Goal: Task Accomplishment & Management: Use online tool/utility

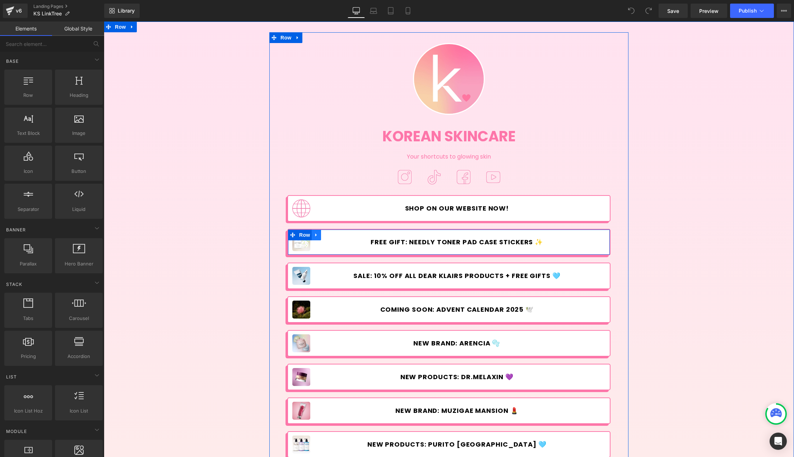
click at [315, 236] on icon at bounding box center [315, 235] width 1 height 3
click at [324, 235] on icon at bounding box center [325, 235] width 5 height 5
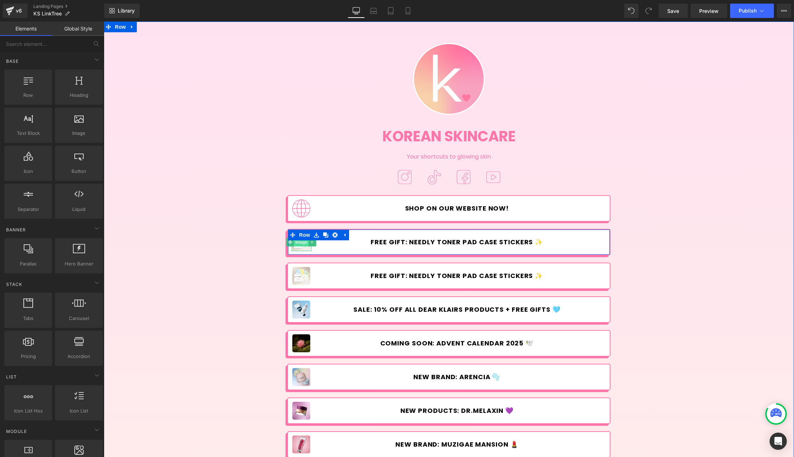
click at [300, 243] on span "Image" at bounding box center [301, 242] width 15 height 9
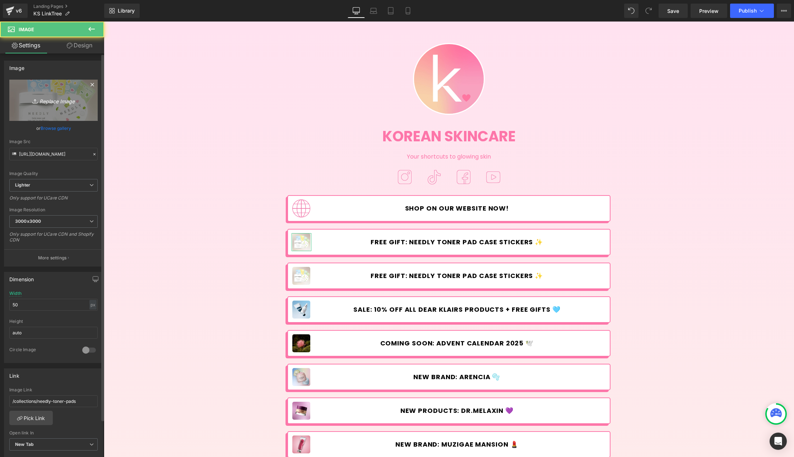
click at [42, 98] on icon "Replace Image" at bounding box center [53, 100] width 57 height 9
type input "C:\fakepath\SKIN1004_Day-linktree.jpg"
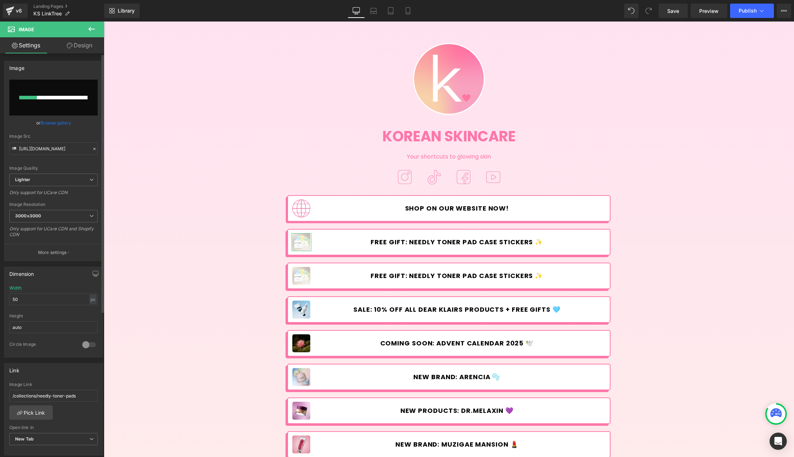
scroll to position [228, 0]
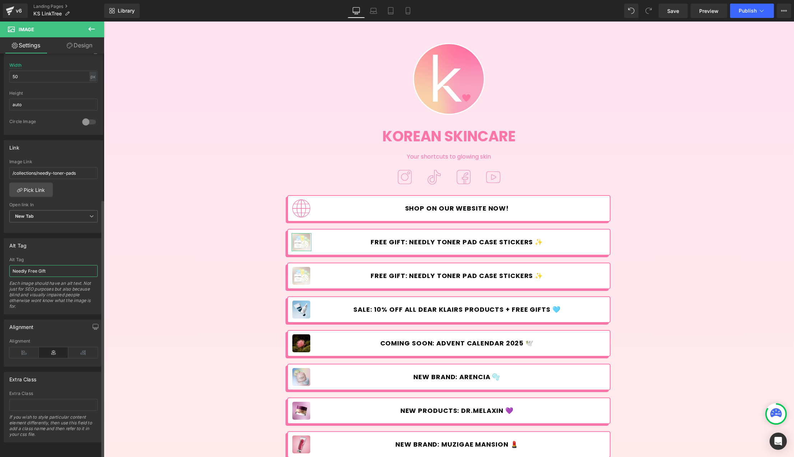
click at [43, 265] on input "Needly Free Gift" at bounding box center [53, 271] width 88 height 12
type input "S"
type input "[URL][DOMAIN_NAME]"
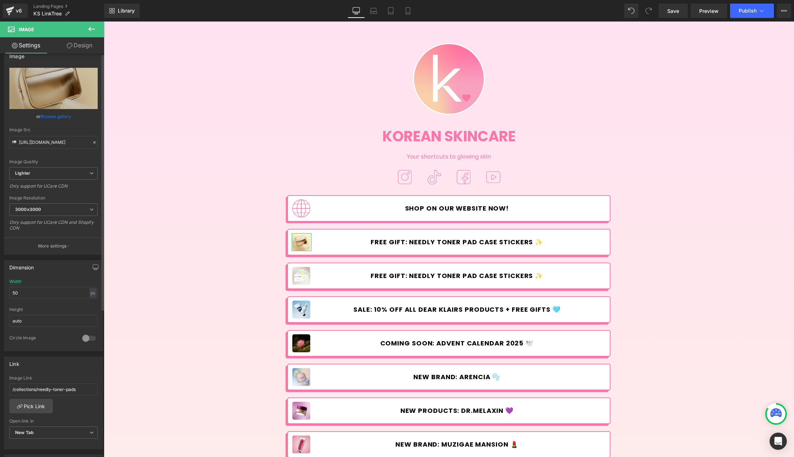
scroll to position [70, 0]
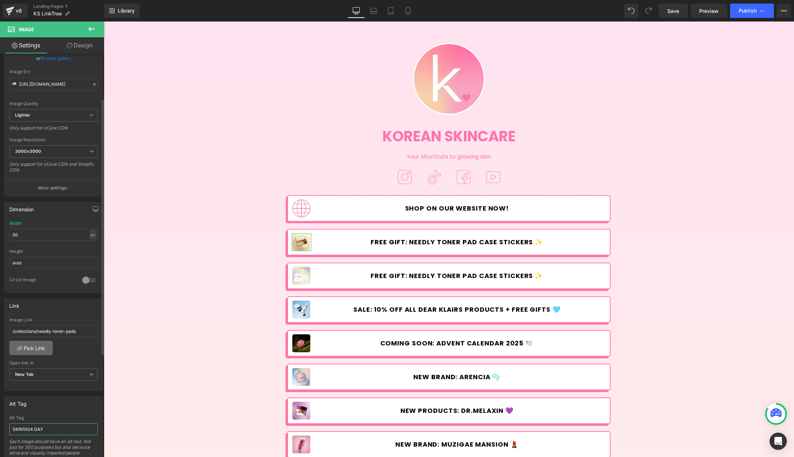
type input "SKIN1004 DAY"
click at [32, 346] on link "Pick Link" at bounding box center [30, 348] width 43 height 14
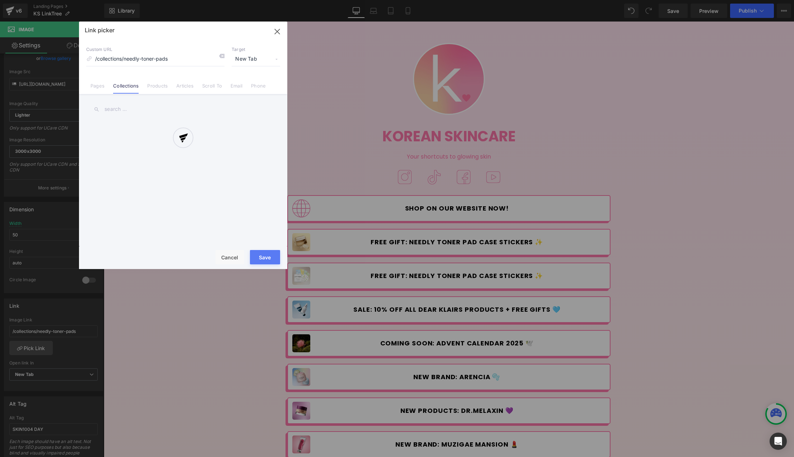
click at [119, 109] on div "Link picker Back to Library Insert Custom URL /collections/needly-toner-pads Ta…" at bounding box center [183, 146] width 208 height 248
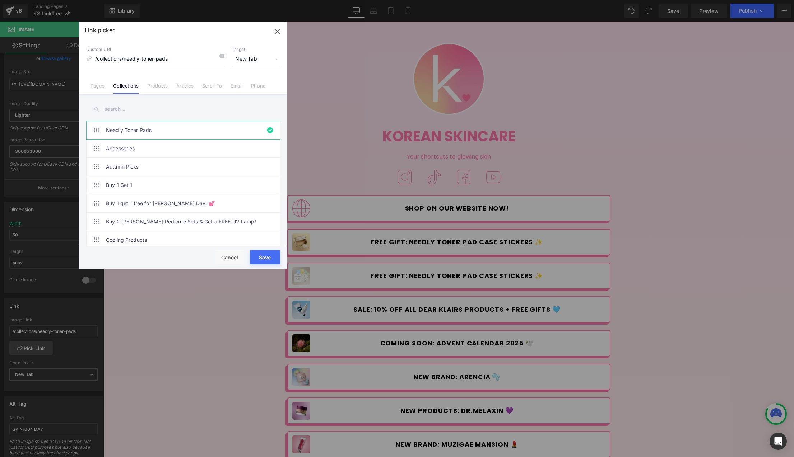
click at [119, 109] on input "text" at bounding box center [183, 109] width 194 height 16
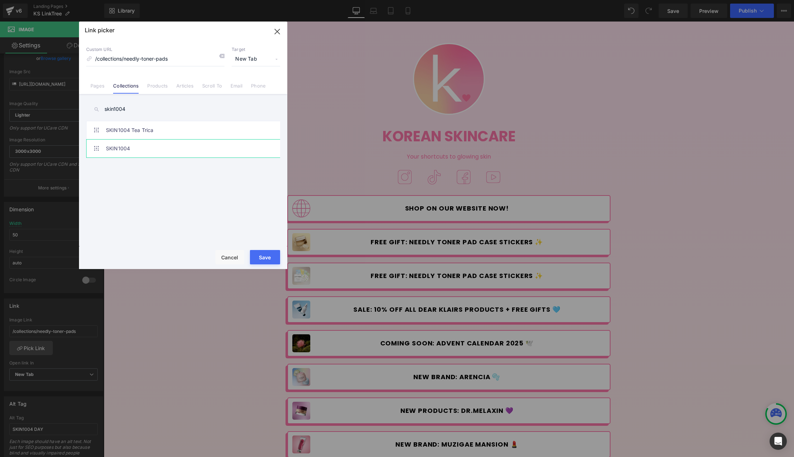
type input "skin1004"
click at [131, 147] on link "SKIN1004" at bounding box center [185, 149] width 158 height 18
type input "/collections/skin1004"
click at [265, 253] on button "Save" at bounding box center [265, 257] width 30 height 14
type input "/collections/skin1004"
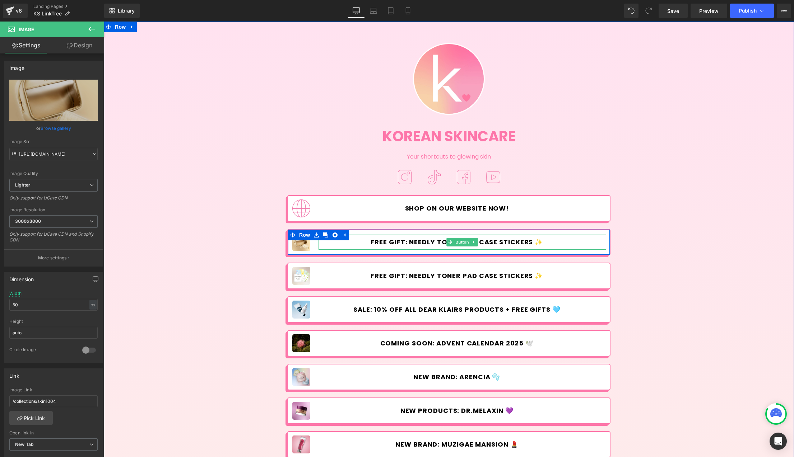
click at [401, 242] on span "FREE GIFT: NEEDLY TONER PAD CASE STICKERS ✨" at bounding box center [456, 242] width 172 height 8
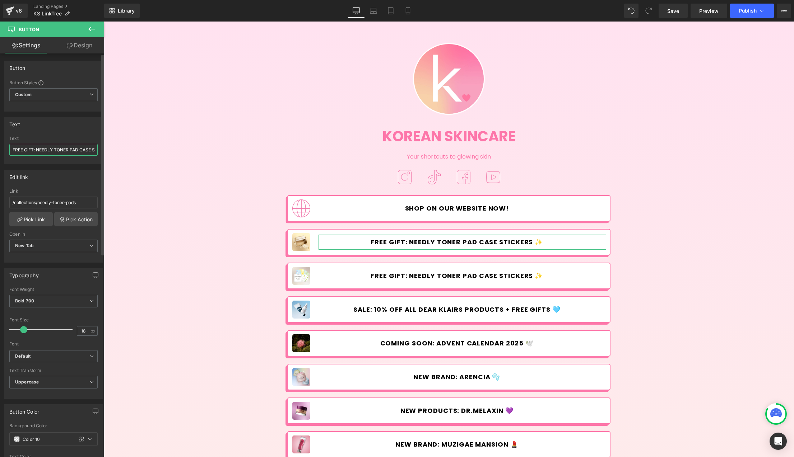
click at [38, 149] on input "FREE GIFT: NEEDLY TONER PAD CASE STICKERS ✨" at bounding box center [53, 150] width 88 height 12
type input "[DATE] ONLY! celebrate skin1004 day"
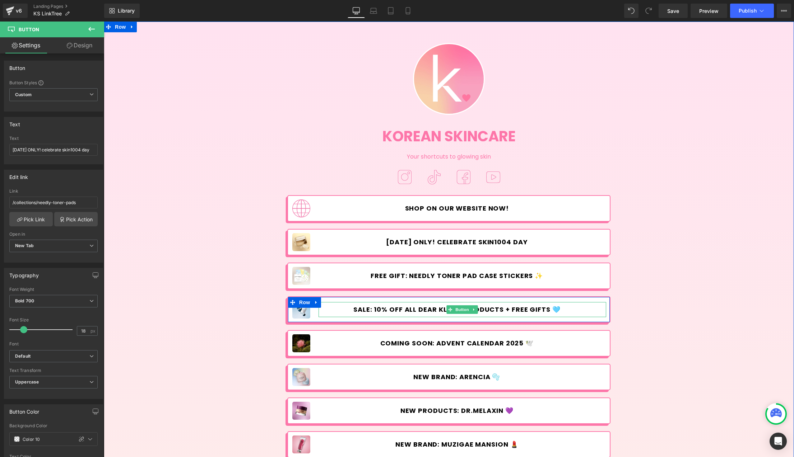
click at [519, 312] on span "SALE: 10% OFF ALL DEAR KLAIRS PRODUCTS + FREE GIFTS 🩵" at bounding box center [456, 310] width 207 height 8
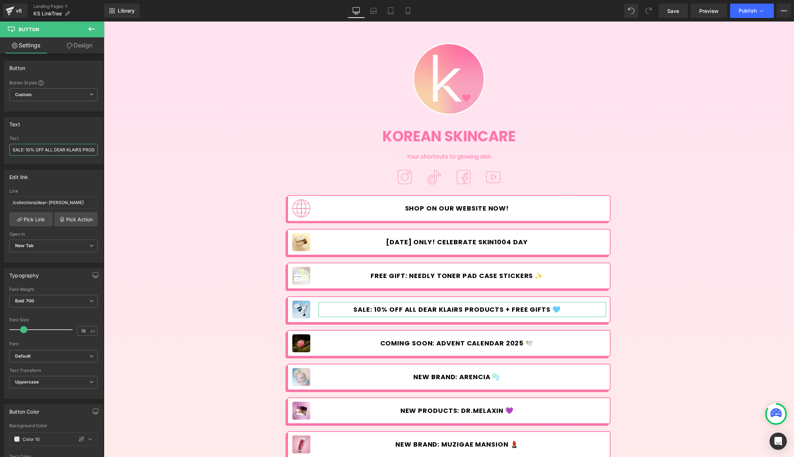
scroll to position [0, 50]
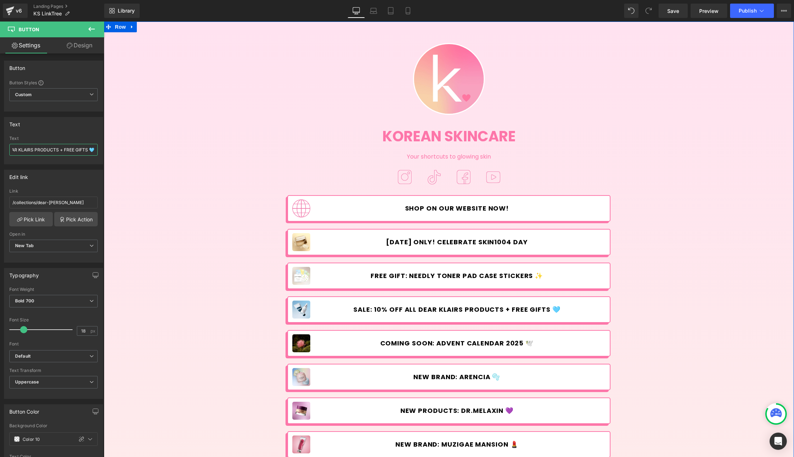
drag, startPoint x: 178, startPoint y: 171, endPoint x: 151, endPoint y: 149, distance: 34.8
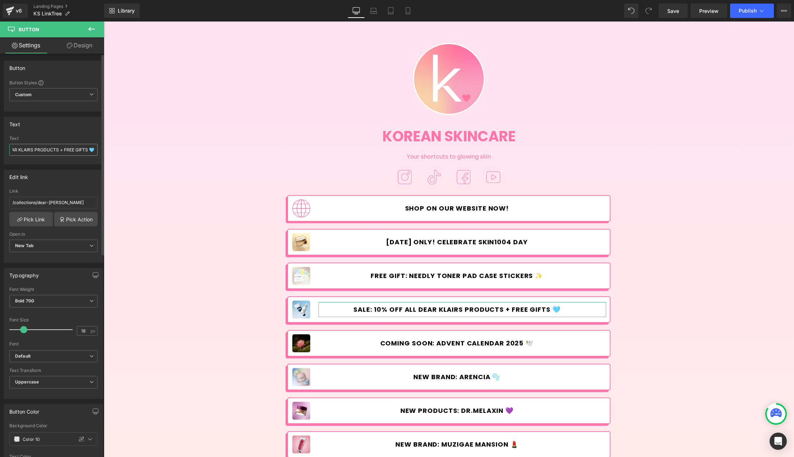
click at [70, 153] on input "SALE: 10% OFF ALL DEAR KLAIRS PRODUCTS + FREE GIFTS 🩵" at bounding box center [53, 150] width 88 height 12
drag, startPoint x: 64, startPoint y: 151, endPoint x: 85, endPoint y: 149, distance: 21.6
click at [85, 149] on input "SALE: 10% OFF ALL DEAR KLAIRS PRODUCTS + FREE GIFTS 🩵" at bounding box center [53, 150] width 88 height 12
click at [67, 149] on input "SALE: 10% OFF ALL DEAR KLAIRS PRODUCTS + FREE GIFTS 🩵" at bounding box center [53, 150] width 88 height 12
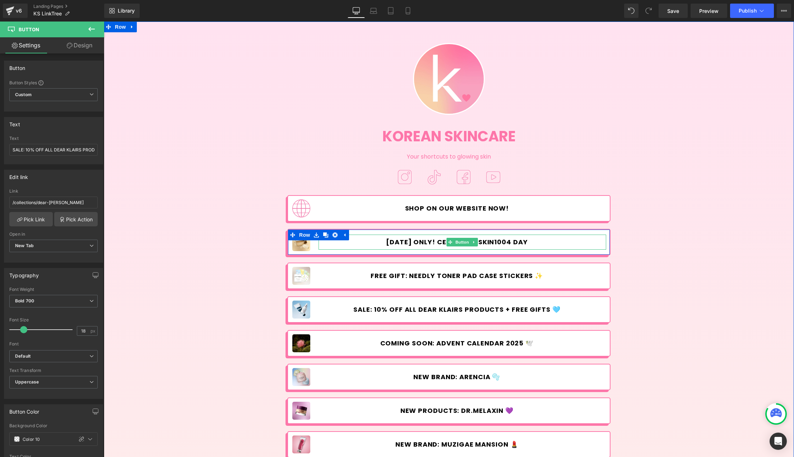
click at [410, 242] on span "[DATE] ONLY! celebrate skin1004 day" at bounding box center [457, 242] width 142 height 8
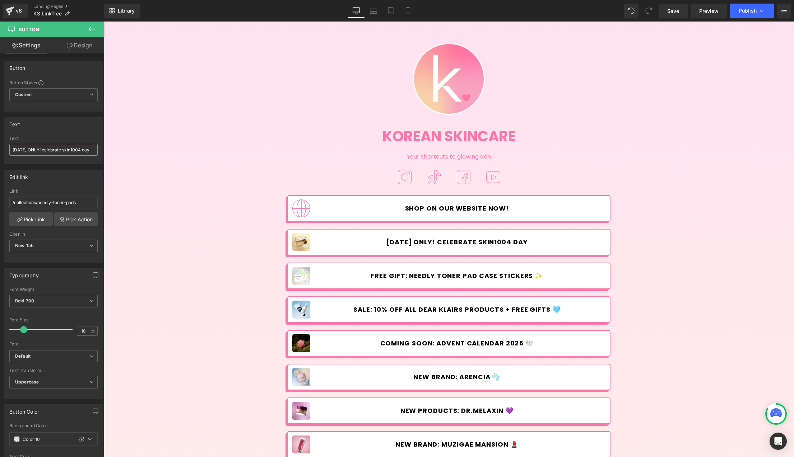
drag, startPoint x: 147, startPoint y: 170, endPoint x: 155, endPoint y: 150, distance: 21.4
click at [42, 151] on input "[DATE] ONLY! + FREE GIFTS" at bounding box center [53, 150] width 88 height 12
drag, startPoint x: 195, startPoint y: 169, endPoint x: 107, endPoint y: 149, distance: 90.0
click at [93, 150] on input "[DATE] ONLY! celebrate skin1004 day + FREE GIFTS" at bounding box center [53, 150] width 88 height 12
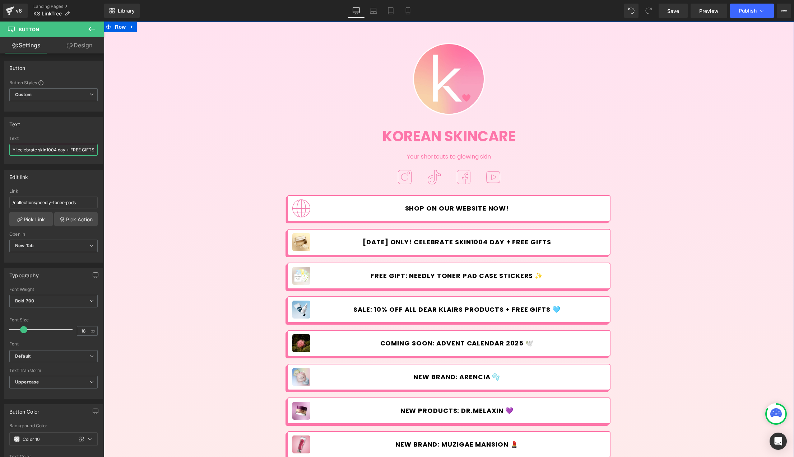
drag, startPoint x: 192, startPoint y: 172, endPoint x: 139, endPoint y: 150, distance: 57.3
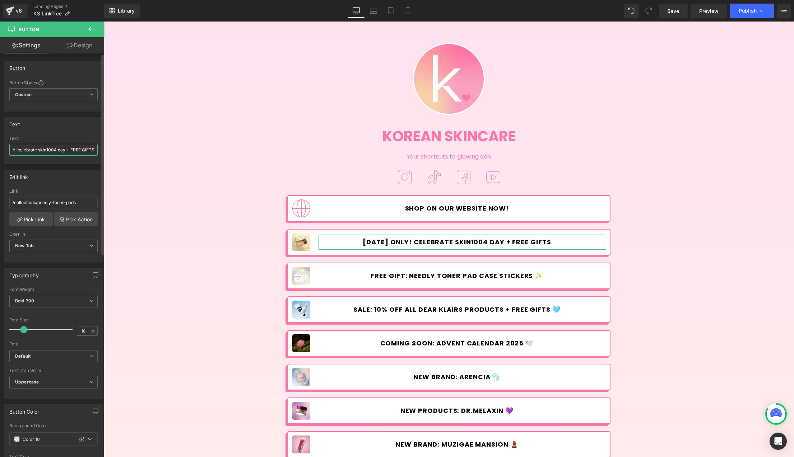
click at [90, 150] on input "[DATE] ONLY! celebrate skin1004 day + FREE GIFTS" at bounding box center [53, 150] width 88 height 12
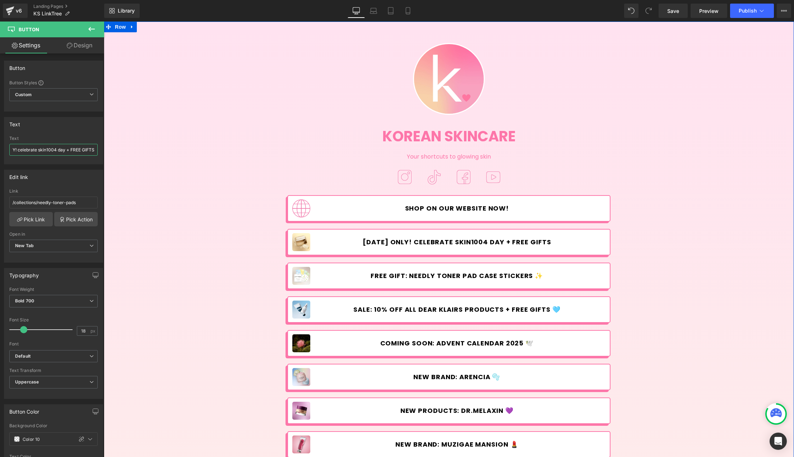
paste input "🤎"
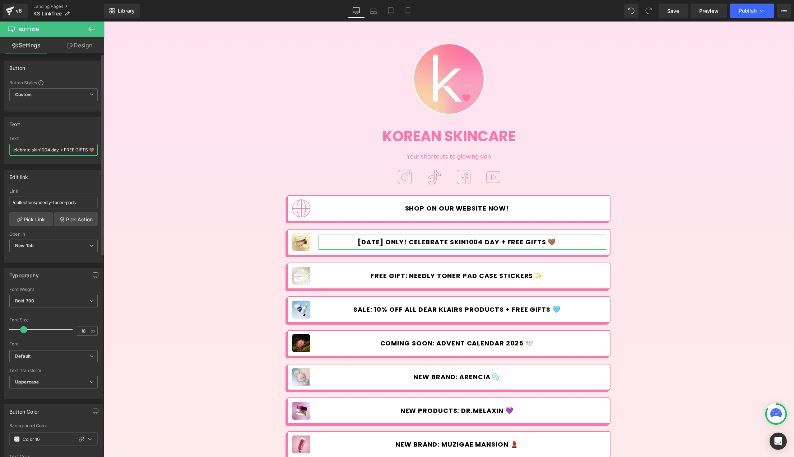
scroll to position [0, 0]
drag, startPoint x: 13, startPoint y: 150, endPoint x: 8, endPoint y: 151, distance: 5.2
click at [8, 151] on div "[DATE] ONLY! celebrate skin1004 day + FREE GIFTS 🤎 Text [DATE] ONLY! celebrate …" at bounding box center [53, 150] width 98 height 28
click at [32, 148] on input "[DATE] ONLY! celebrate skin1004 day + FREE GIFTS 🤎" at bounding box center [53, 150] width 88 height 12
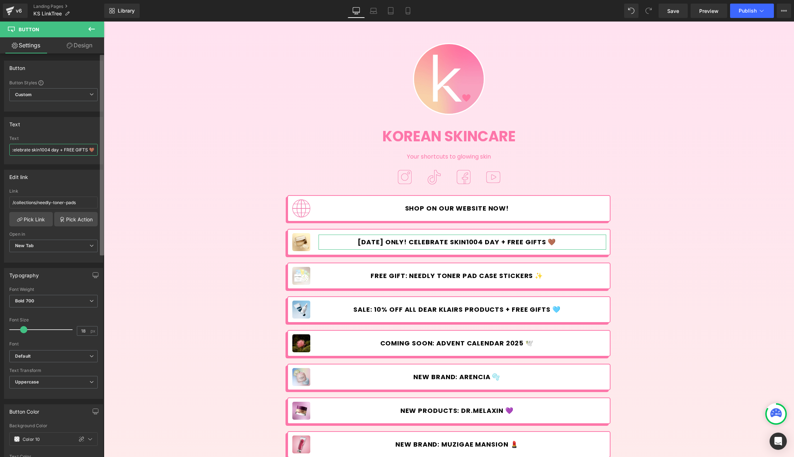
drag, startPoint x: 43, startPoint y: 150, endPoint x: 102, endPoint y: 148, distance: 58.9
click at [102, 148] on div "Button Button Styles Custom Button Loyalty button Blog button Home blog button …" at bounding box center [52, 256] width 104 height 407
paste input "🤎"
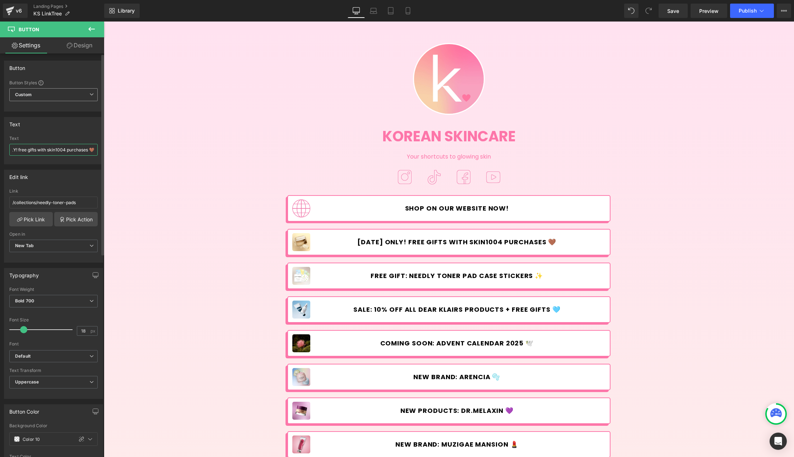
type input "[DATE] ONLY! free gifts with skin1004 purchases 🤎"
click at [33, 219] on link "Pick Link" at bounding box center [30, 219] width 43 height 14
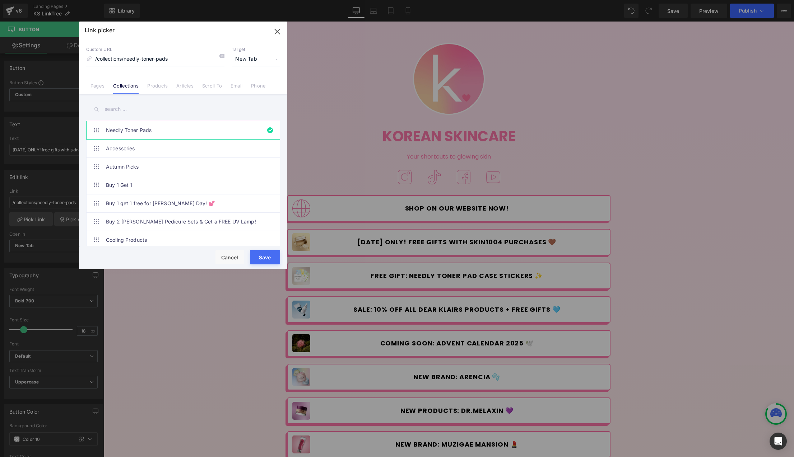
click at [134, 108] on input "text" at bounding box center [183, 109] width 194 height 16
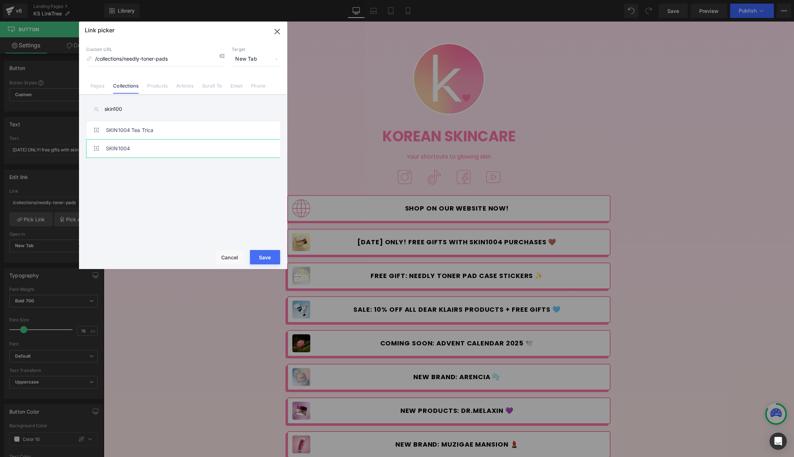
type input "skin100"
click at [142, 150] on link "SKIN1004" at bounding box center [185, 149] width 158 height 18
type input "/collections/skin1004"
click at [269, 256] on button "Save" at bounding box center [265, 257] width 30 height 14
type input "/collections/skin1004"
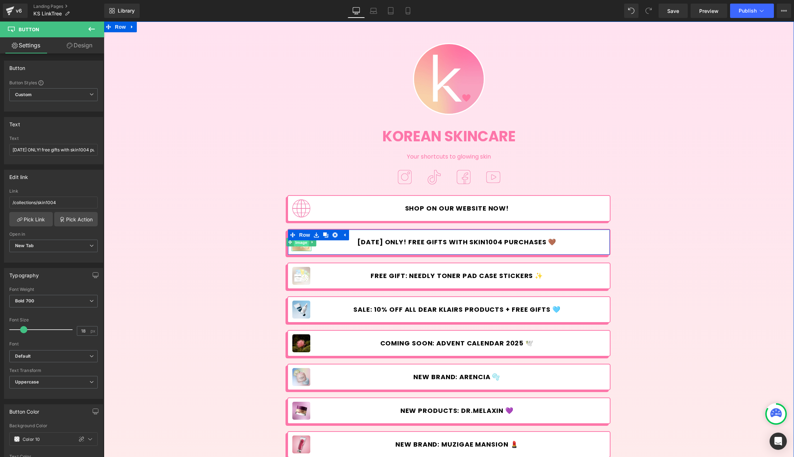
click at [300, 243] on span "Image" at bounding box center [301, 242] width 15 height 9
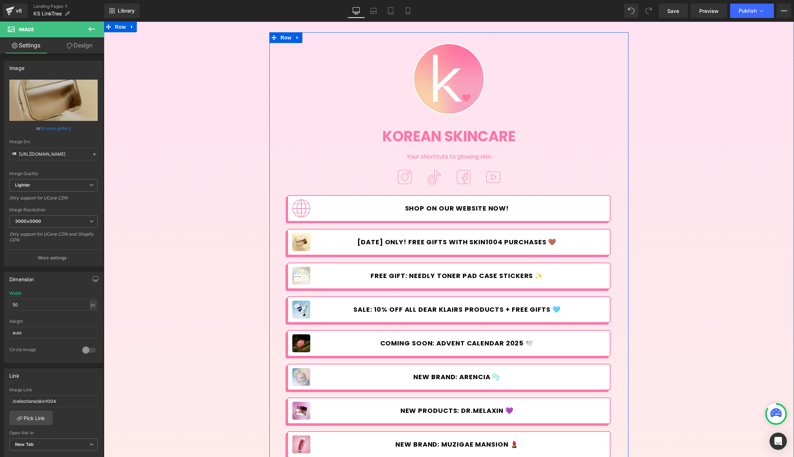
click at [410, 240] on span "[DATE] ONLY! free gifts with skin1004 purchases 🤎" at bounding box center [456, 242] width 199 height 8
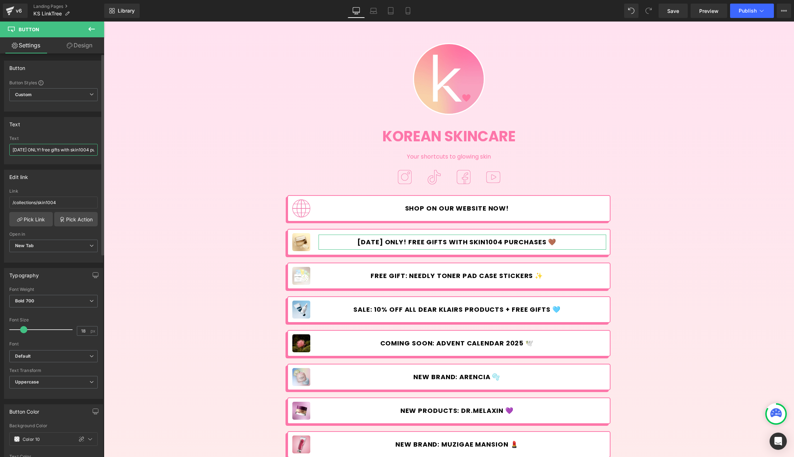
click at [43, 149] on input "[DATE] ONLY! free gifts with skin1004 purchases 🤎" at bounding box center [53, 150] width 88 height 12
drag, startPoint x: 40, startPoint y: 149, endPoint x: 45, endPoint y: 148, distance: 5.2
click at [45, 148] on input "[DATE] ONLY! ⏰ free gifts with skin1004 purchases 🤎" at bounding box center [53, 150] width 88 height 12
click at [40, 150] on input "[DATE] ONLY⏰ free gifts with skin1004 purchases 🤎" at bounding box center [53, 150] width 88 height 12
type input "[DATE] ONLY ⏰ free gifts with skin1004 purchases 🤎"
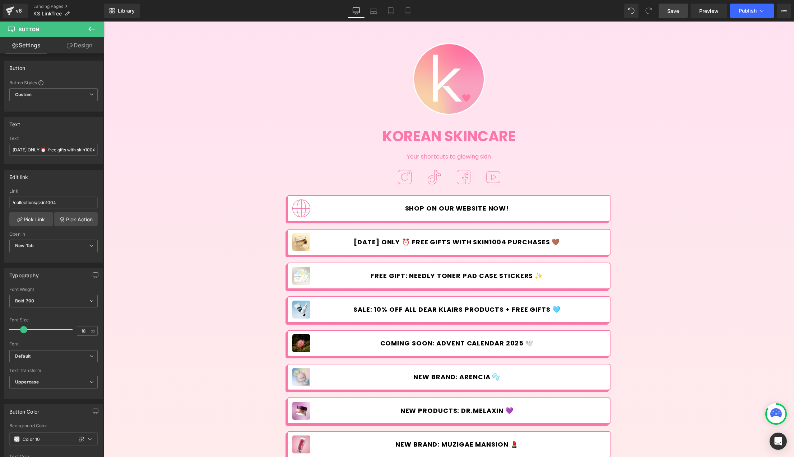
click at [672, 13] on span "Save" at bounding box center [673, 11] width 12 height 8
click at [10, 11] on icon at bounding box center [9, 11] width 5 height 3
